Goal: Find contact information: Find contact information

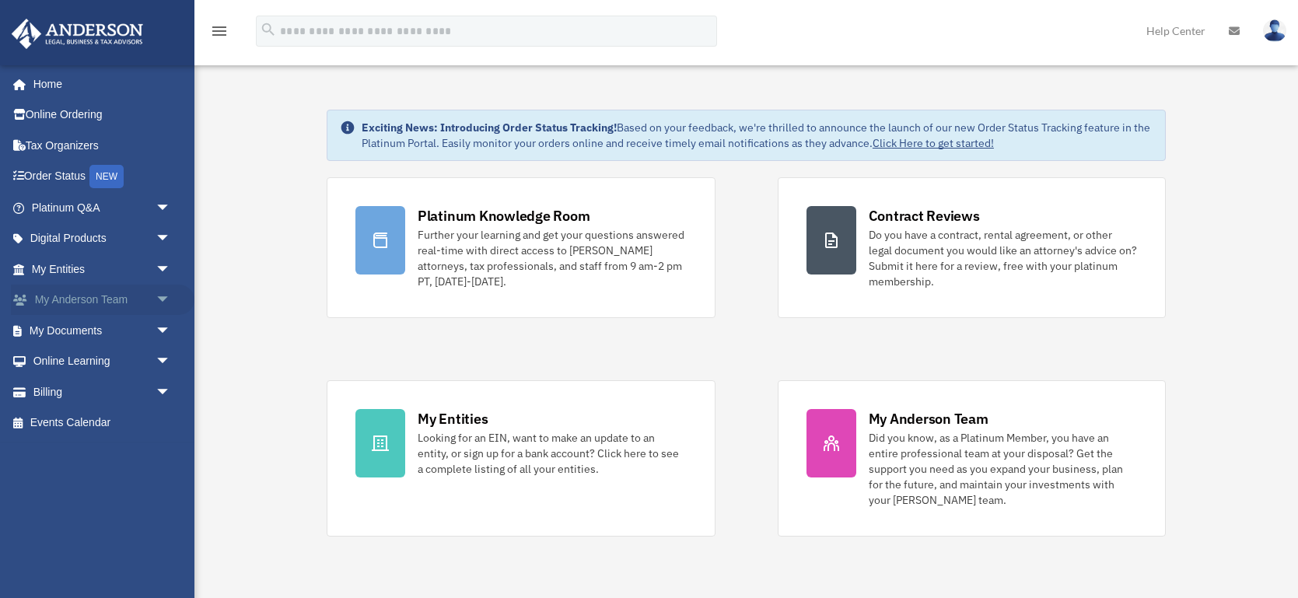
click at [82, 290] on link "My [PERSON_NAME] Team arrow_drop_down" at bounding box center [103, 300] width 184 height 31
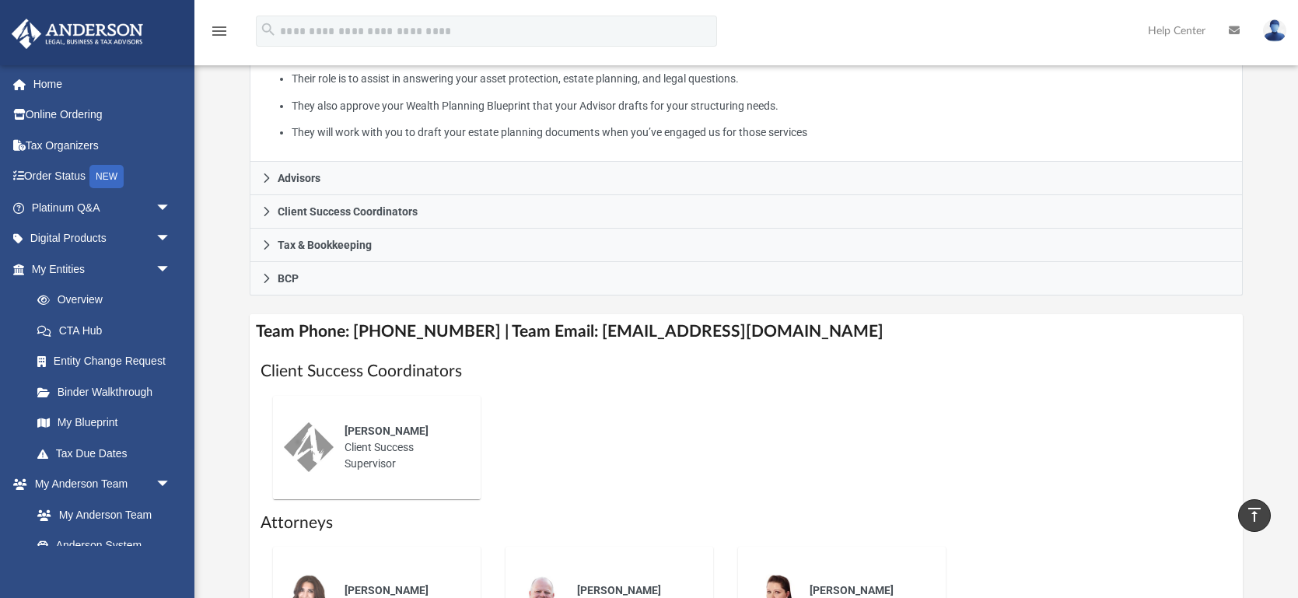
scroll to position [341, 0]
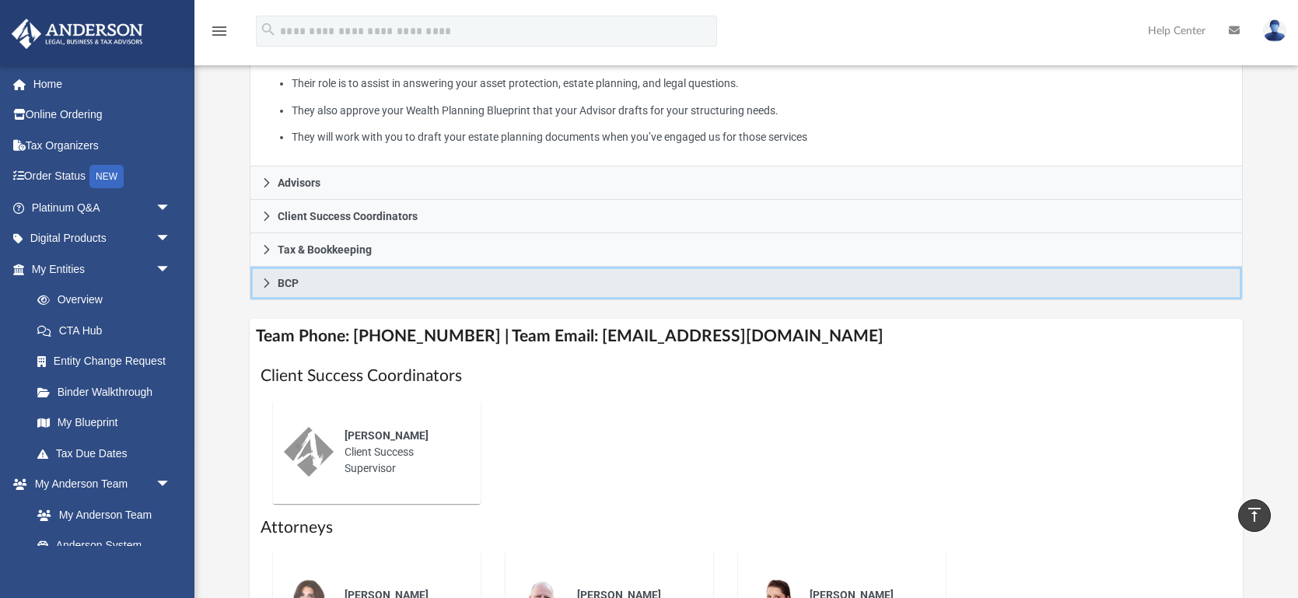
click at [292, 282] on span "BCP" at bounding box center [288, 283] width 21 height 11
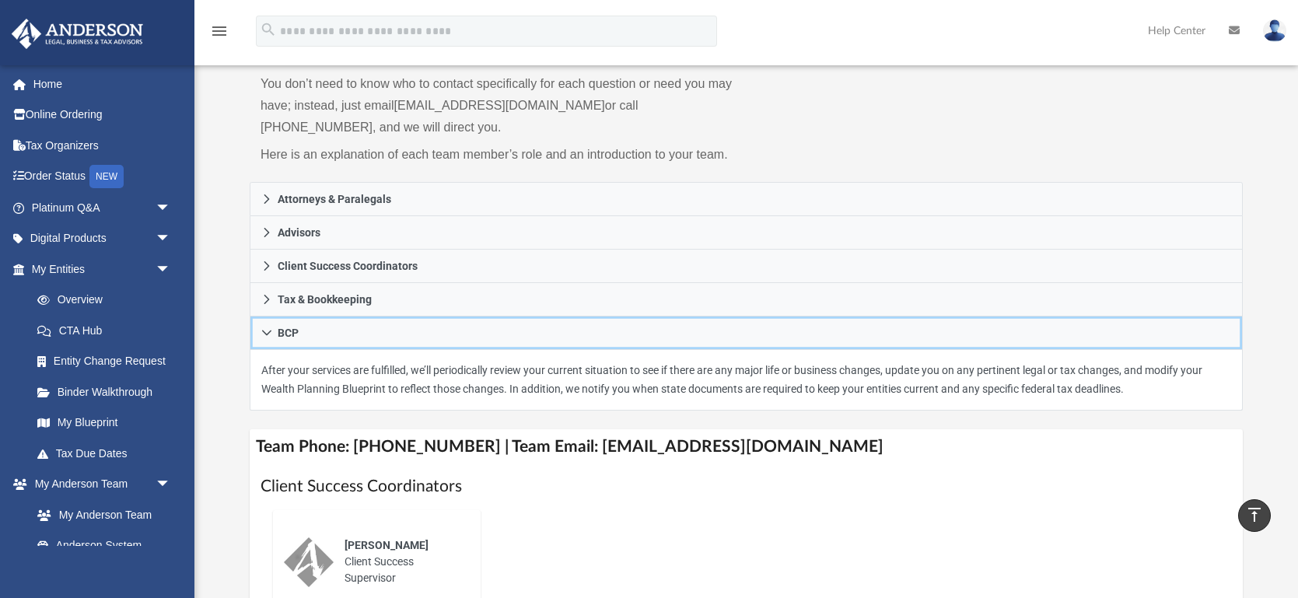
scroll to position [133, 0]
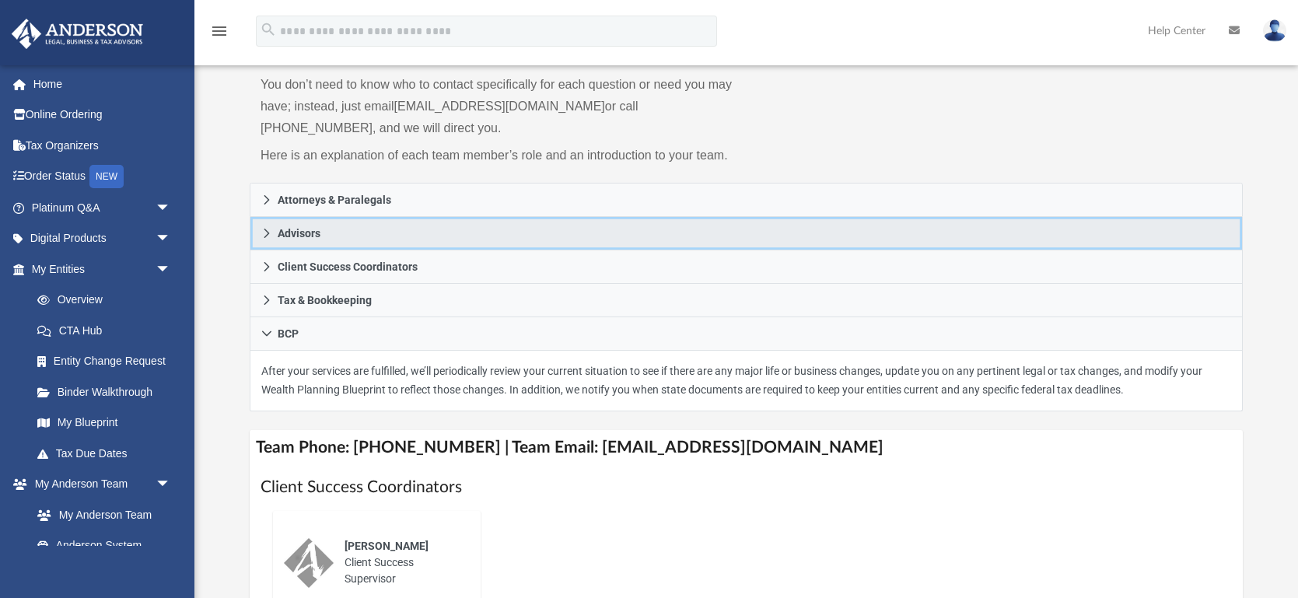
click at [317, 235] on span "Advisors" at bounding box center [299, 233] width 43 height 11
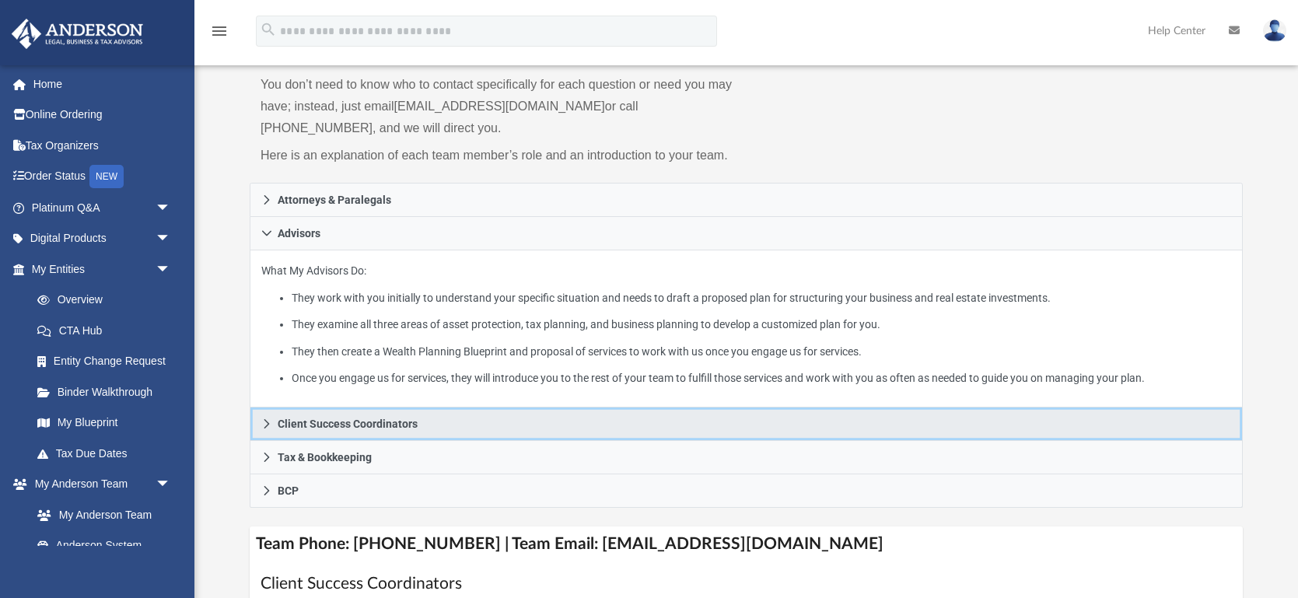
click at [345, 422] on span "Client Success Coordinators" at bounding box center [348, 424] width 140 height 11
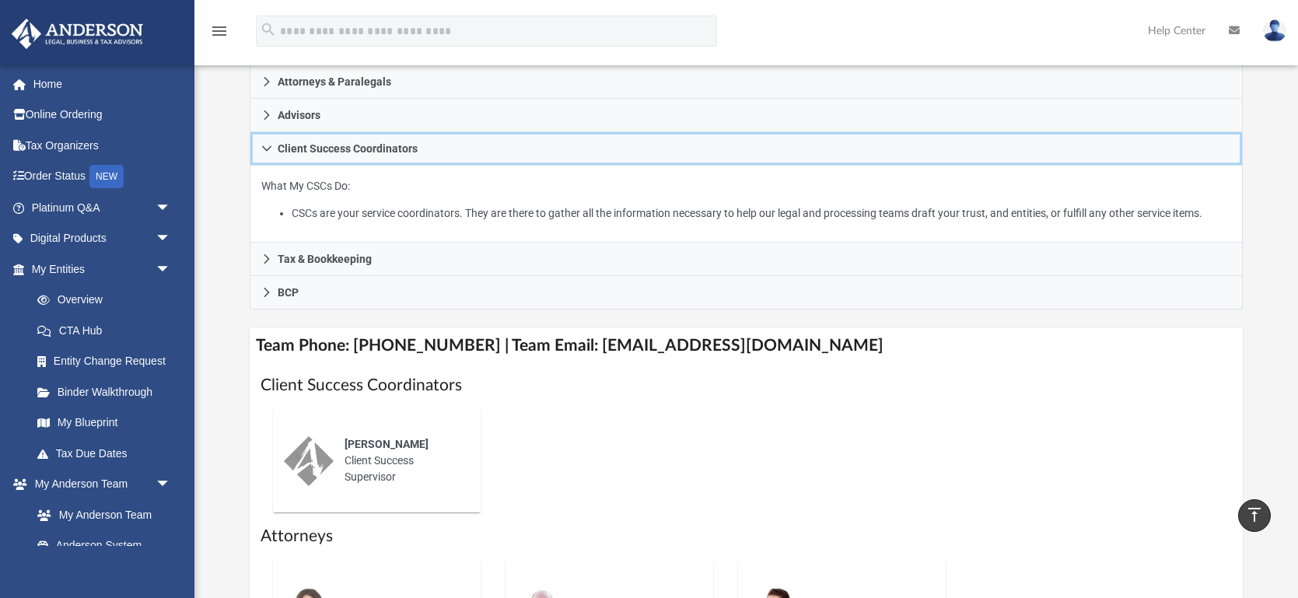
scroll to position [253, 0]
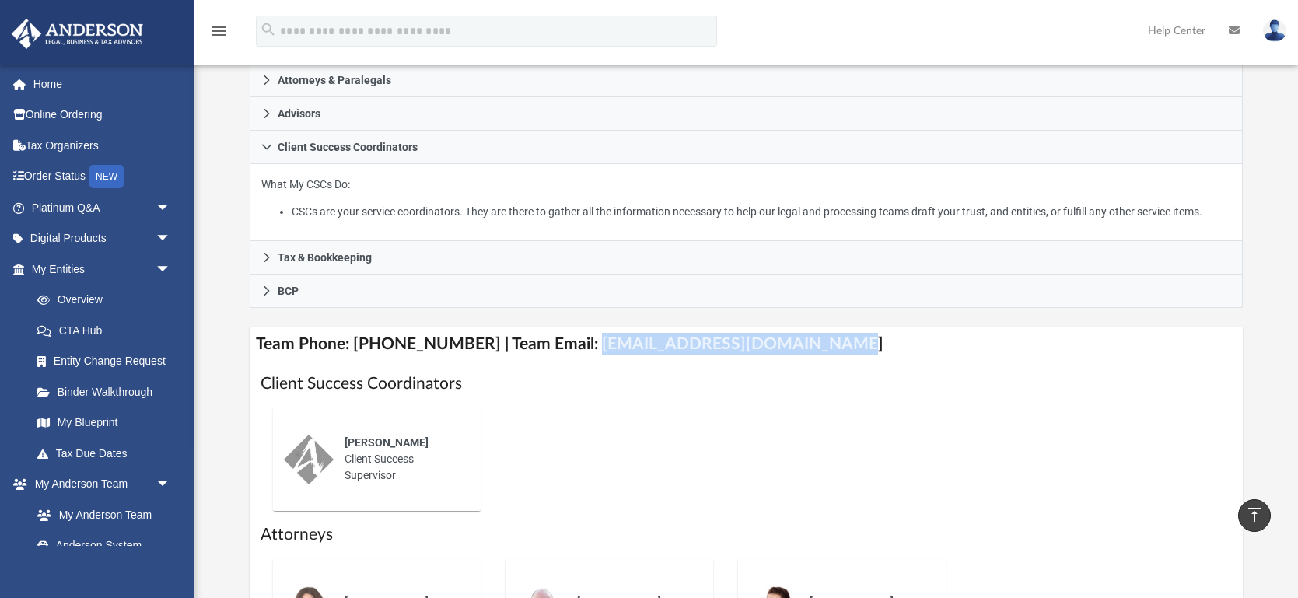
drag, startPoint x: 811, startPoint y: 343, endPoint x: 570, endPoint y: 334, distance: 240.6
click at [570, 334] on h4 "Team Phone: [PHONE_NUMBER] | Team Email: [EMAIL_ADDRESS][DOMAIN_NAME]" at bounding box center [746, 344] width 993 height 35
copy h4 "[EMAIL_ADDRESS][DOMAIN_NAME]"
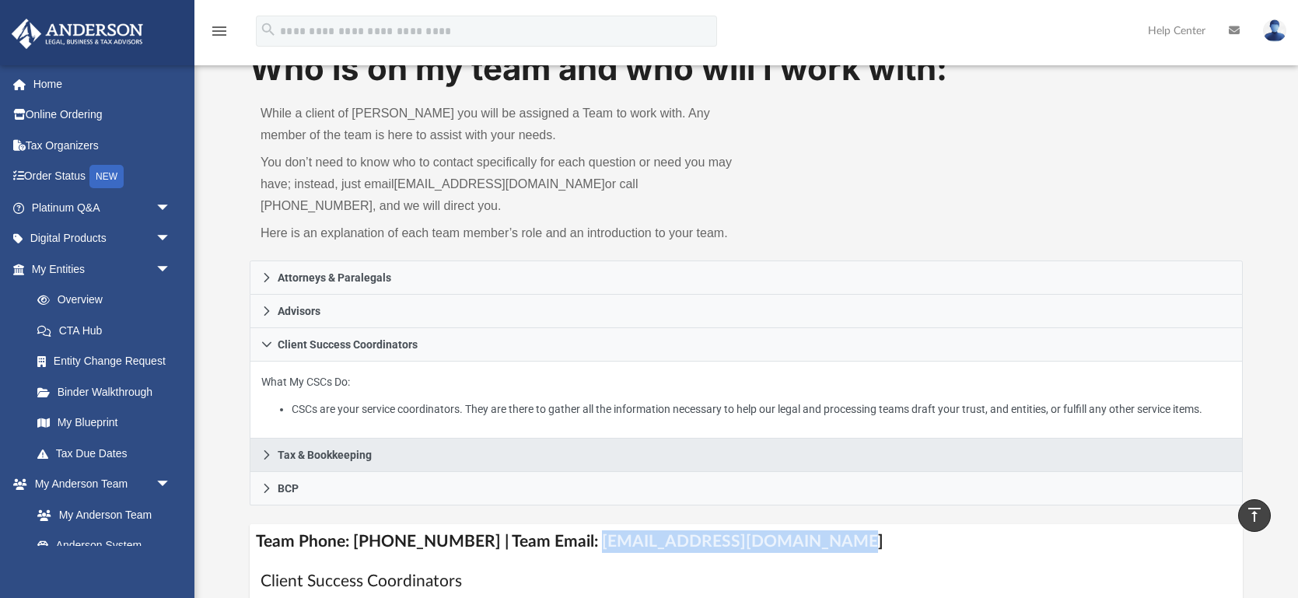
scroll to position [33, 0]
